Goal: Transaction & Acquisition: Purchase product/service

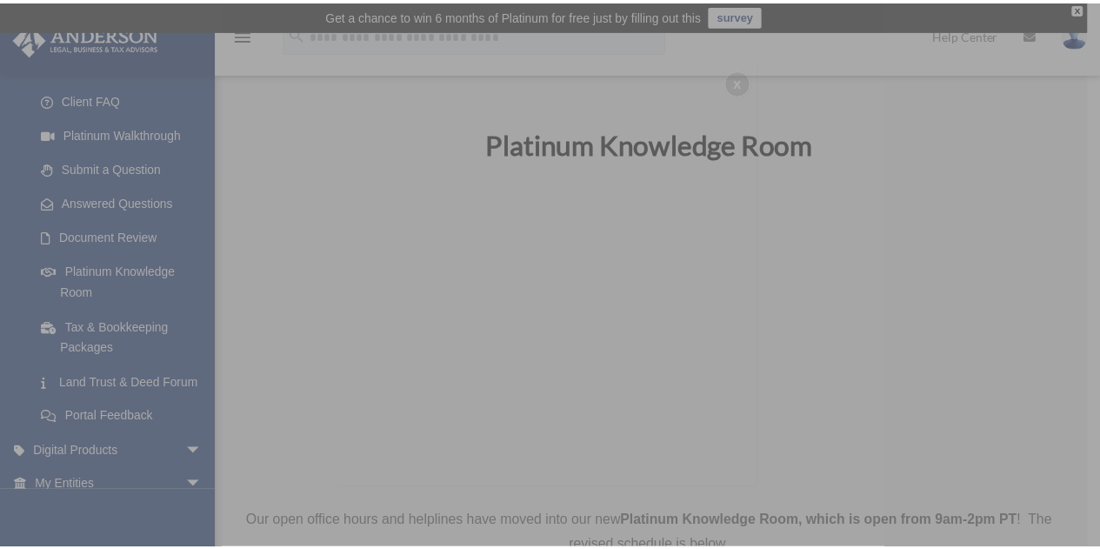
scroll to position [174, 0]
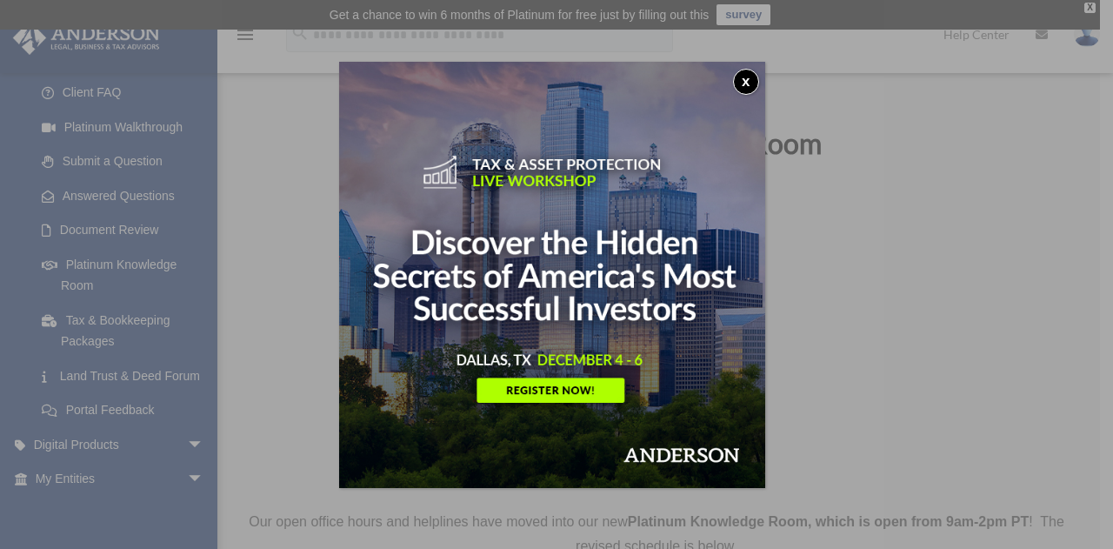
click at [754, 81] on button "x" at bounding box center [746, 82] width 26 height 26
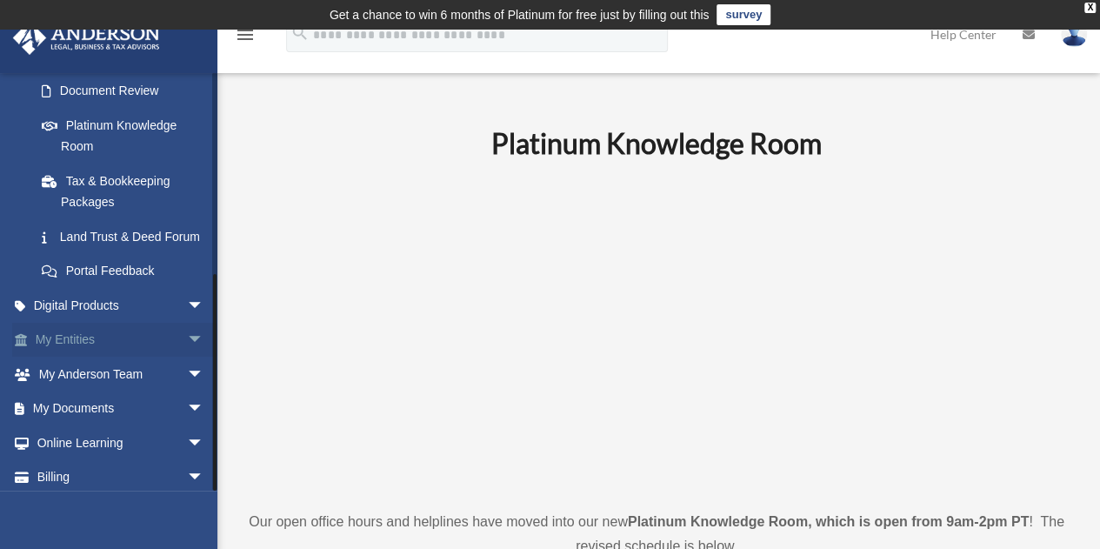
scroll to position [376, 0]
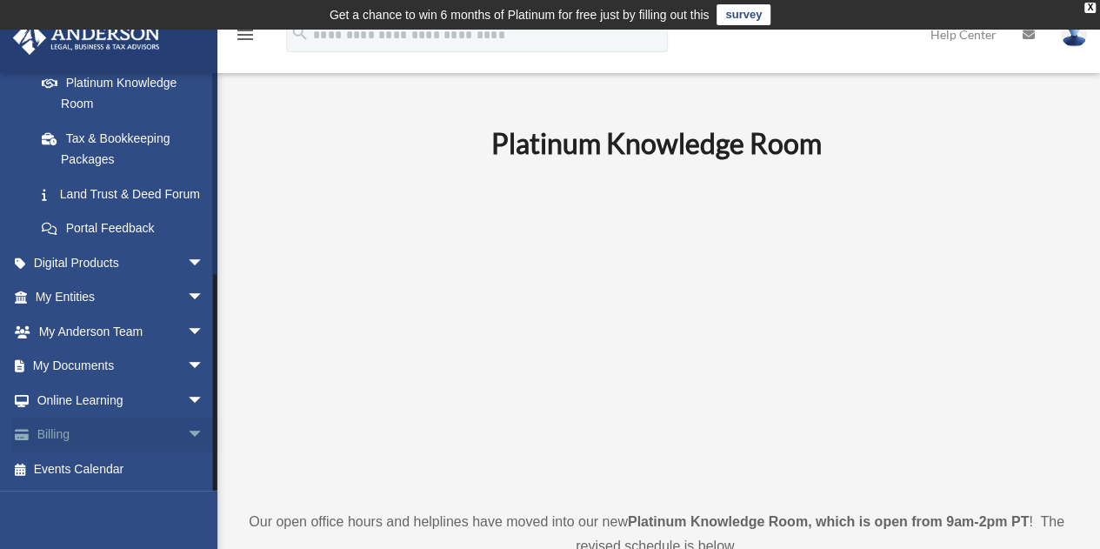
click at [102, 432] on link "Billing arrow_drop_down" at bounding box center [121, 434] width 218 height 35
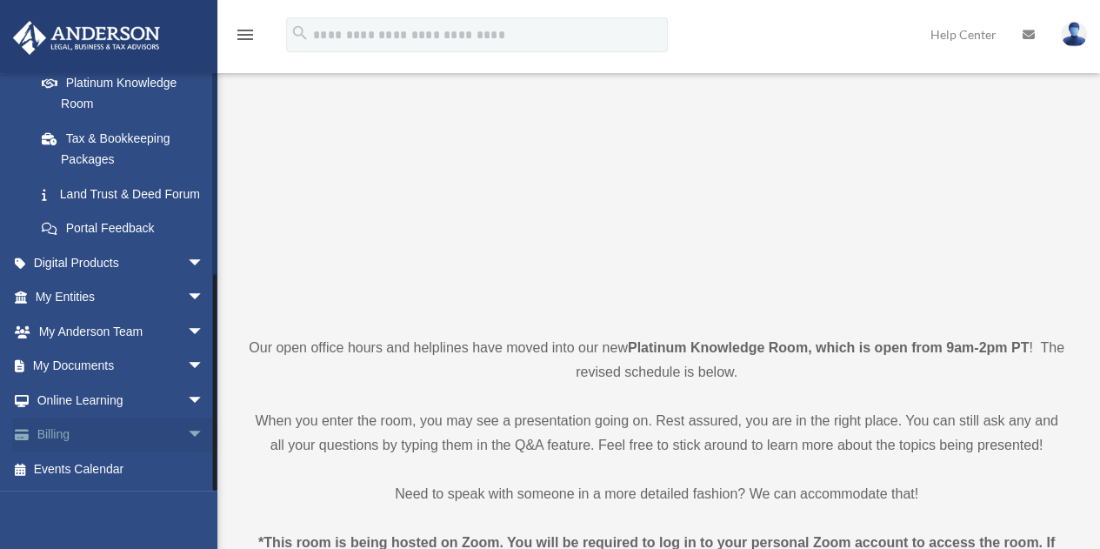
click at [63, 434] on link "Billing arrow_drop_down" at bounding box center [121, 434] width 218 height 35
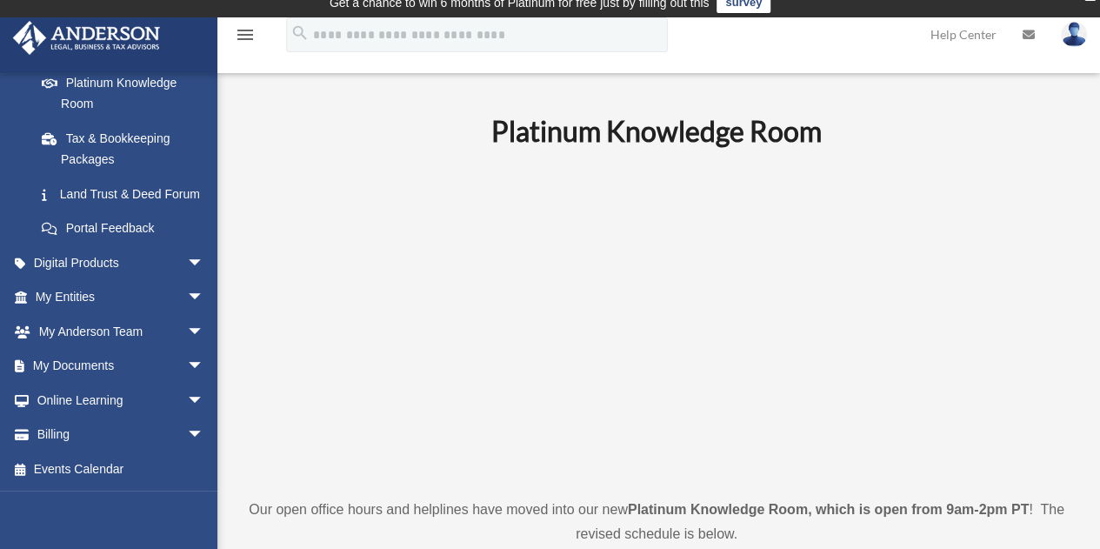
scroll to position [0, 0]
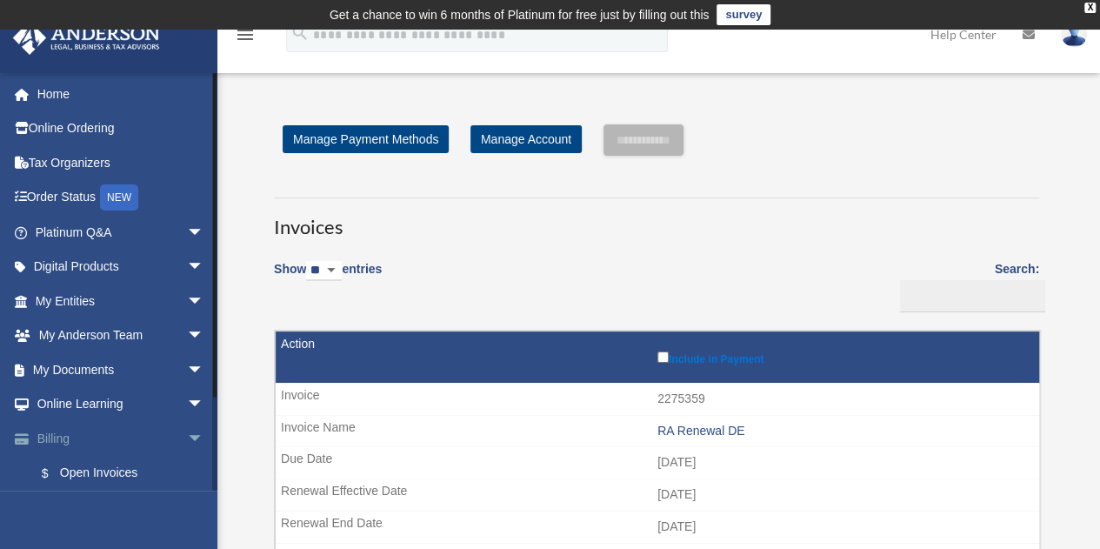
click at [187, 439] on span "arrow_drop_down" at bounding box center [204, 439] width 35 height 36
click at [187, 437] on span "arrow_drop_up" at bounding box center [204, 439] width 35 height 36
click at [117, 469] on link "$ Open Invoices" at bounding box center [127, 474] width 206 height 36
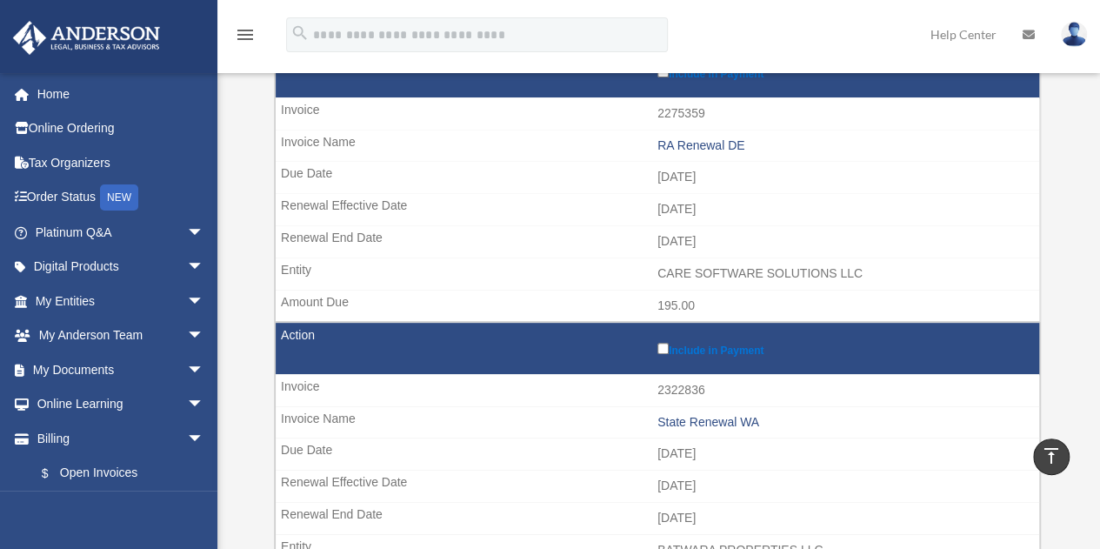
scroll to position [203, 0]
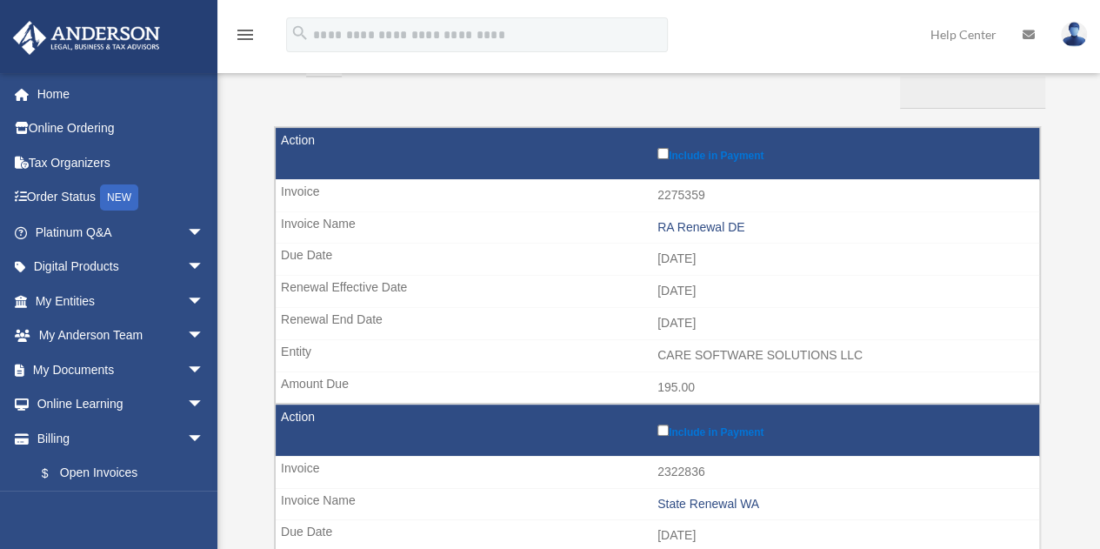
click at [660, 146] on label "Include in Payment" at bounding box center [843, 152] width 373 height 17
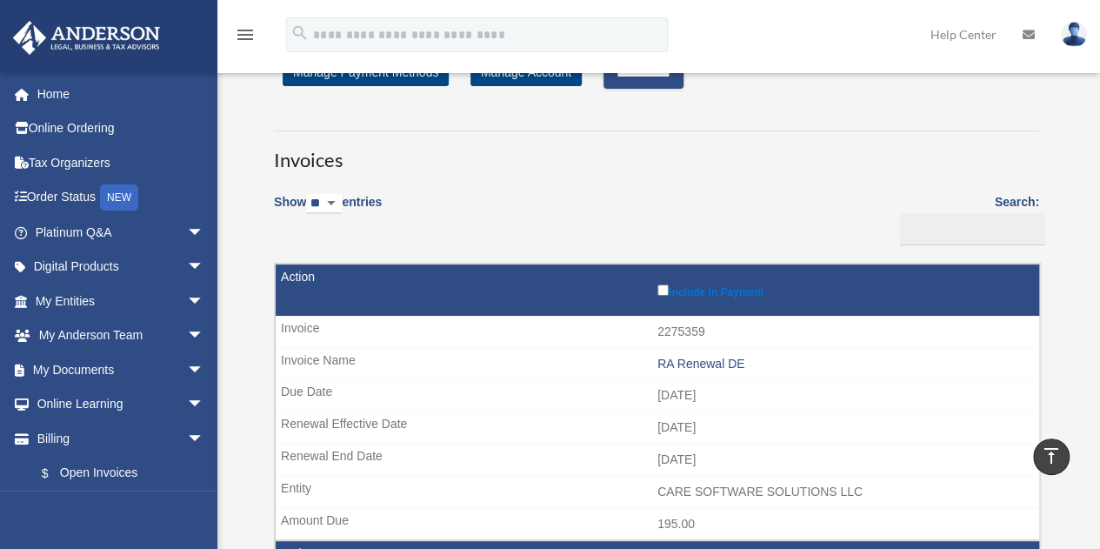
scroll to position [0, 0]
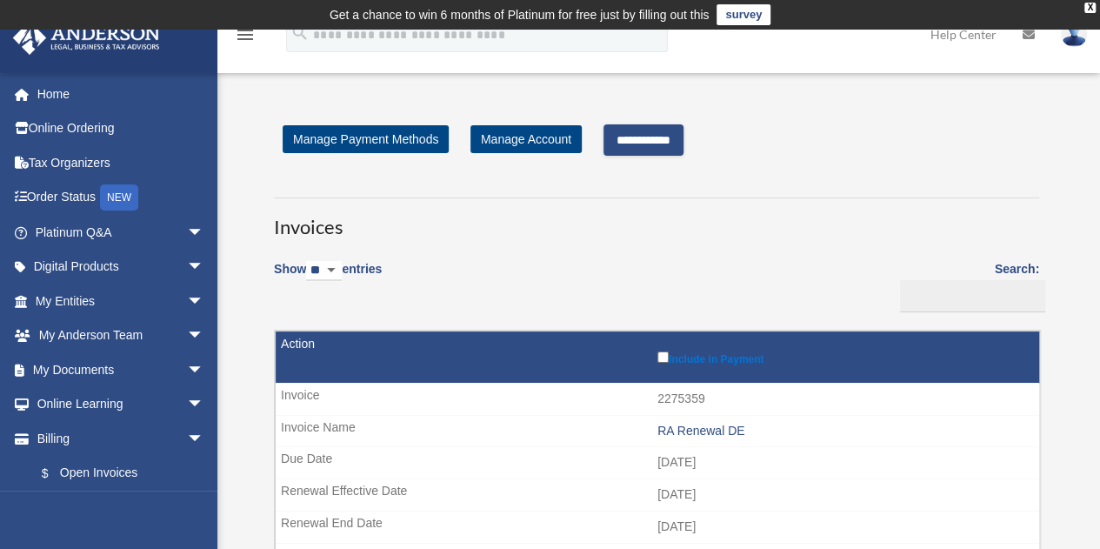
click at [636, 140] on input "**********" at bounding box center [643, 139] width 80 height 31
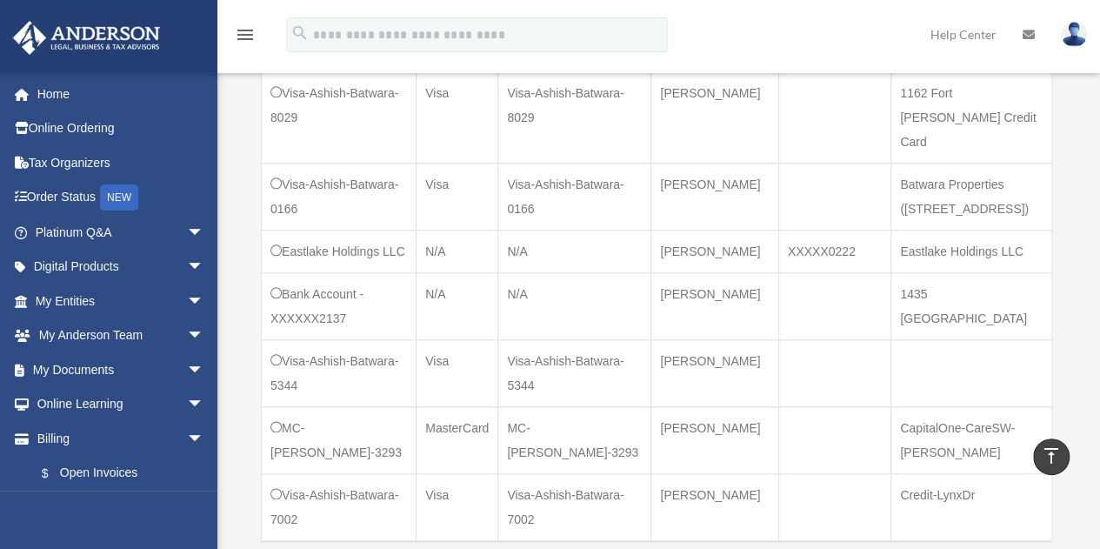
scroll to position [1217, 0]
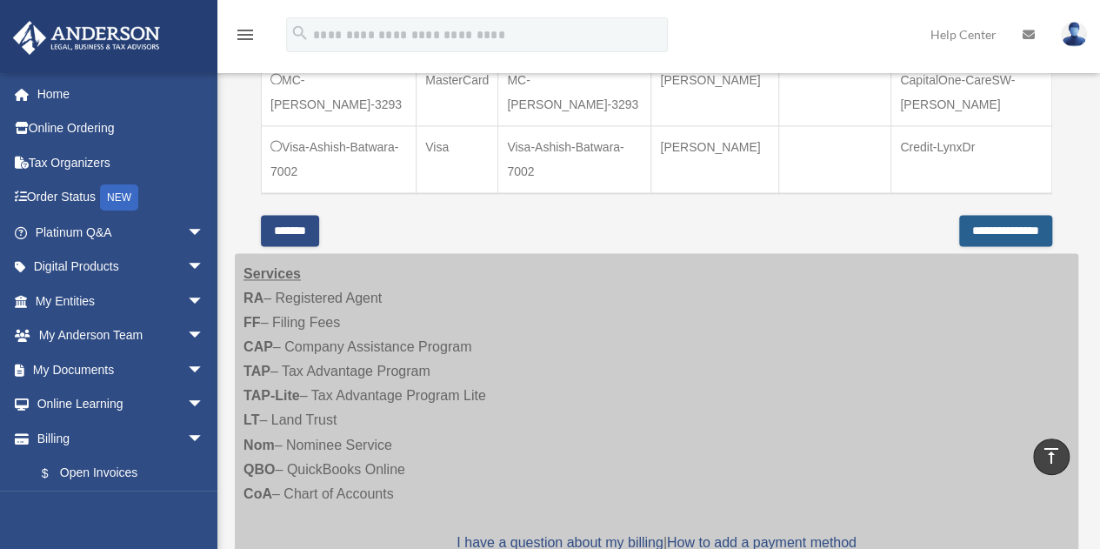
click at [1006, 223] on input "**********" at bounding box center [1005, 230] width 93 height 31
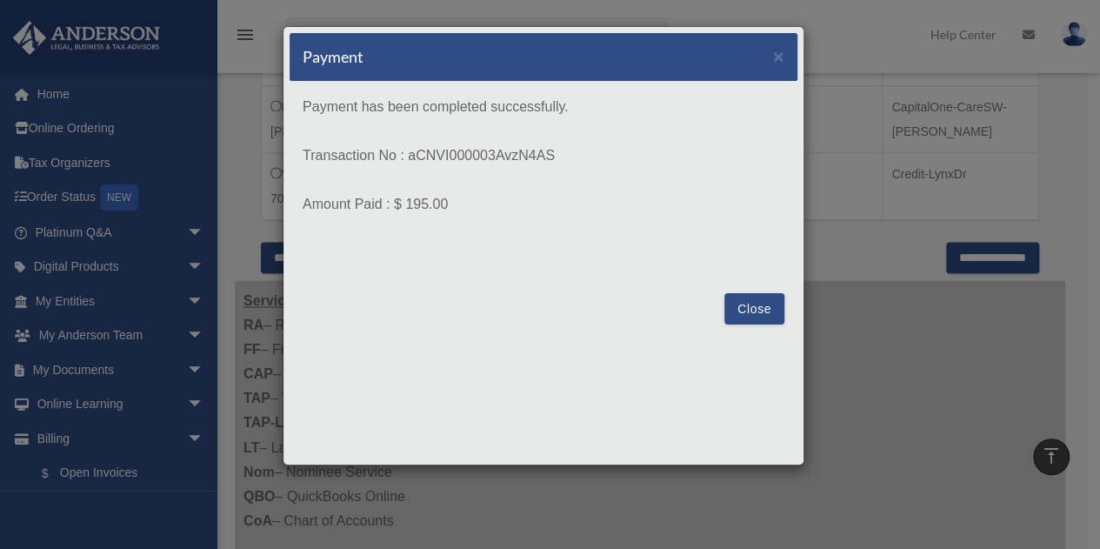
click at [757, 309] on button "Close" at bounding box center [754, 308] width 60 height 31
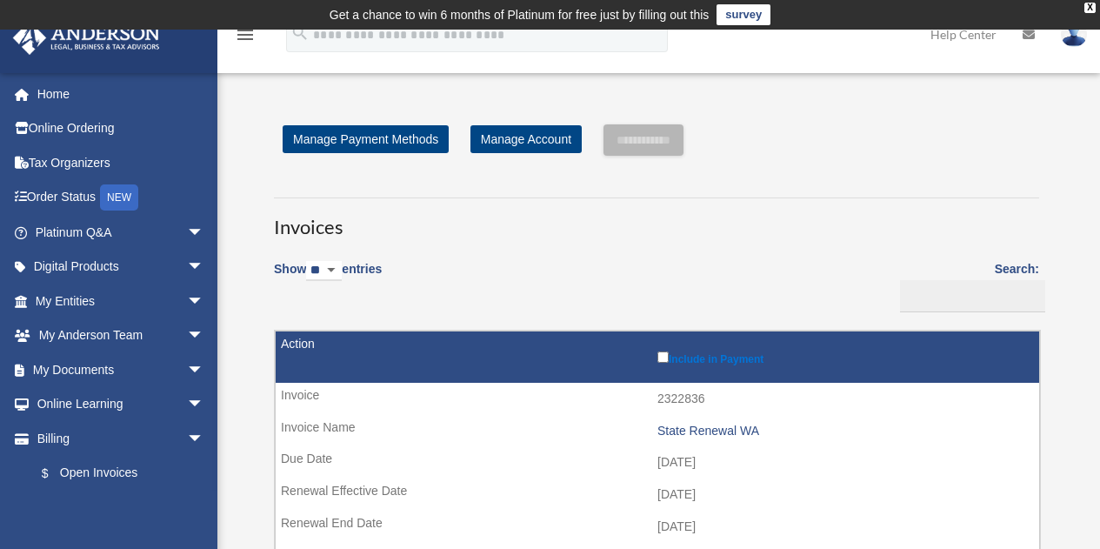
scroll to position [1045, 0]
